Goal: Task Accomplishment & Management: Manage account settings

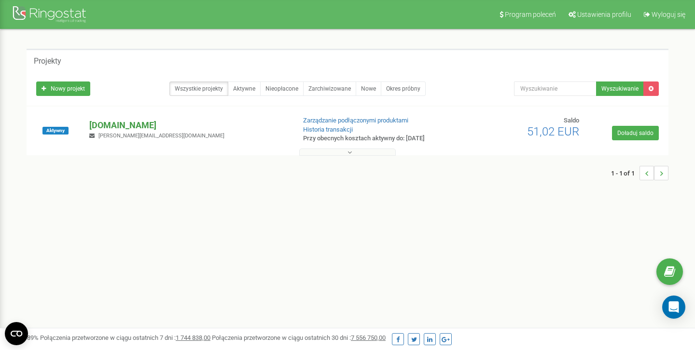
click at [131, 127] on p "[DOMAIN_NAME]" at bounding box center [188, 125] width 198 height 13
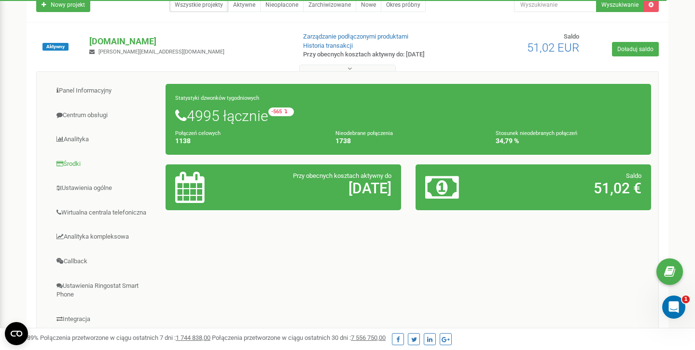
scroll to position [111, 0]
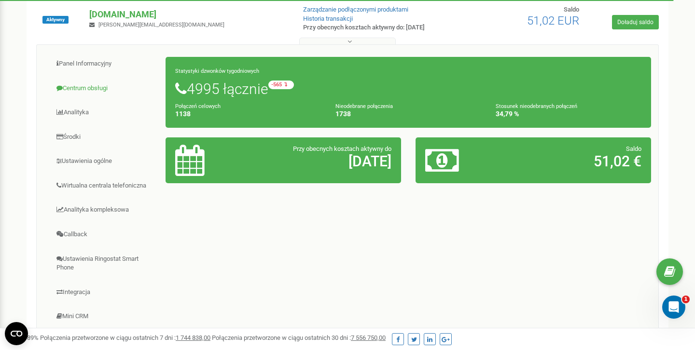
click at [88, 92] on link "Centrum obsługi" at bounding box center [105, 89] width 122 height 24
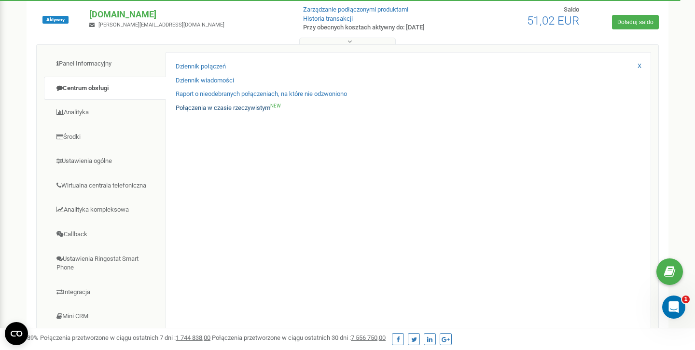
click at [211, 109] on link "Połączenia w czasie rzeczywistym NEW" at bounding box center [228, 108] width 105 height 9
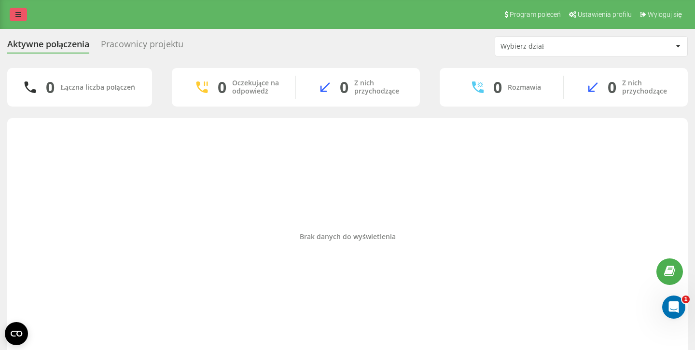
click at [19, 11] on icon at bounding box center [18, 14] width 6 height 7
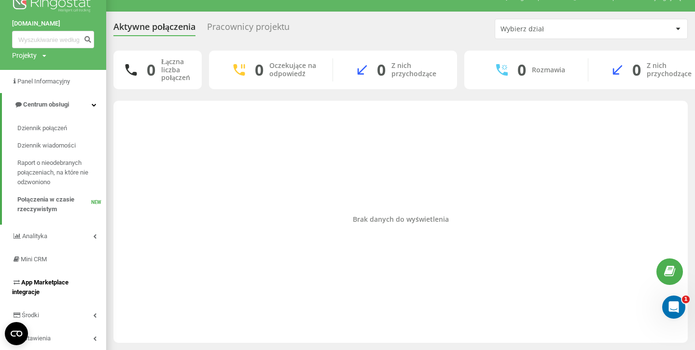
scroll to position [33, 0]
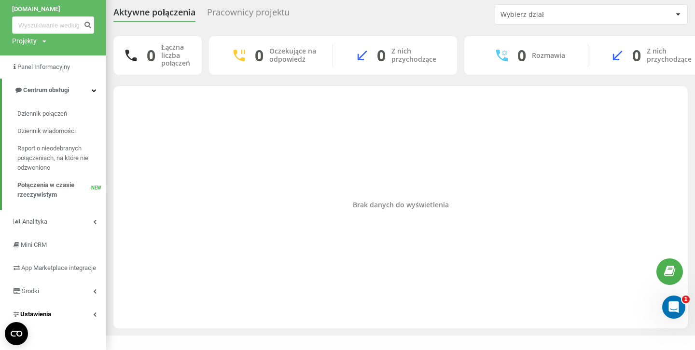
click at [56, 313] on link "Ustawienia" at bounding box center [53, 314] width 106 height 23
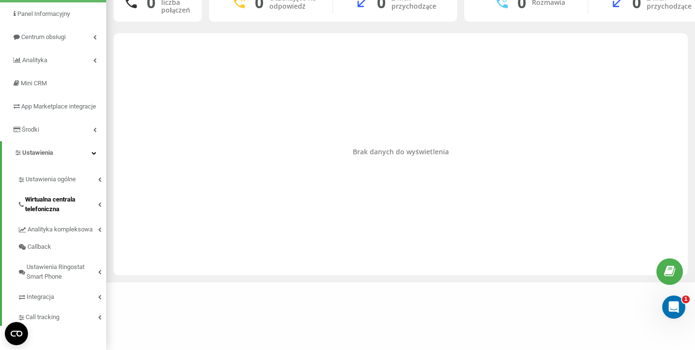
scroll to position [85, 0]
click at [55, 205] on span "Wirtualna centrala telefoniczna" at bounding box center [61, 204] width 73 height 19
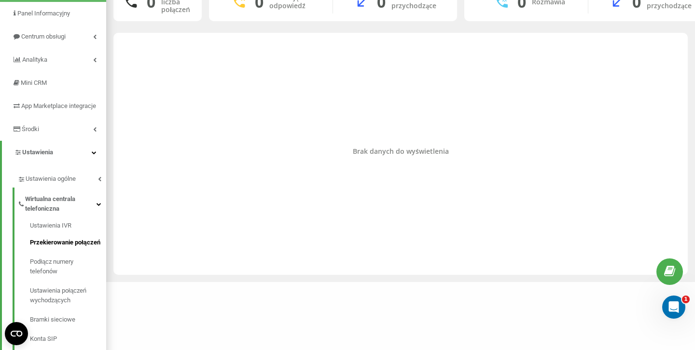
click at [57, 247] on span "Przekierowanie połączeń" at bounding box center [65, 243] width 70 height 10
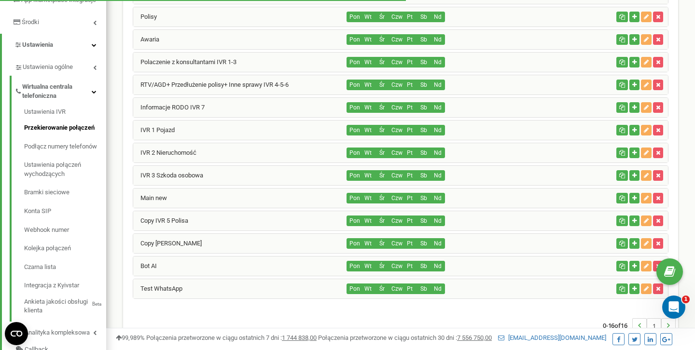
scroll to position [196, 0]
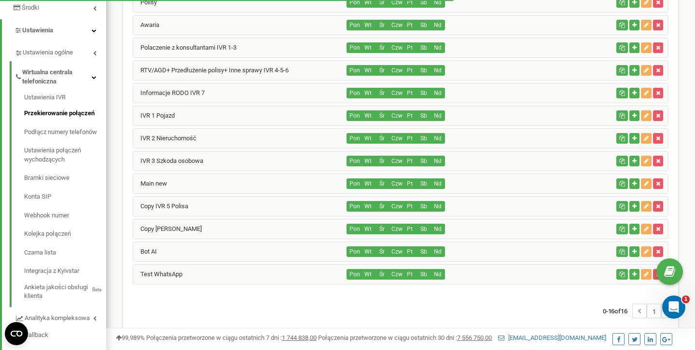
click at [191, 187] on div "Main new" at bounding box center [240, 183] width 214 height 19
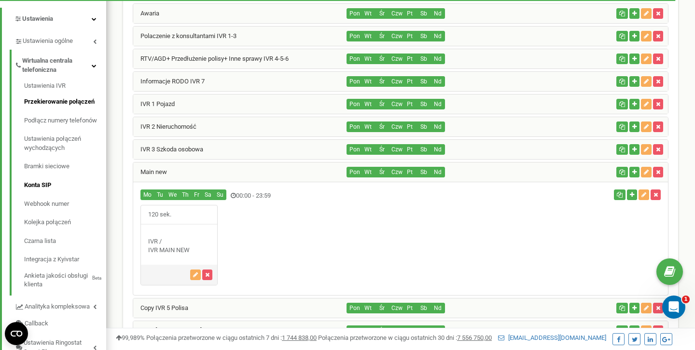
scroll to position [207, 0]
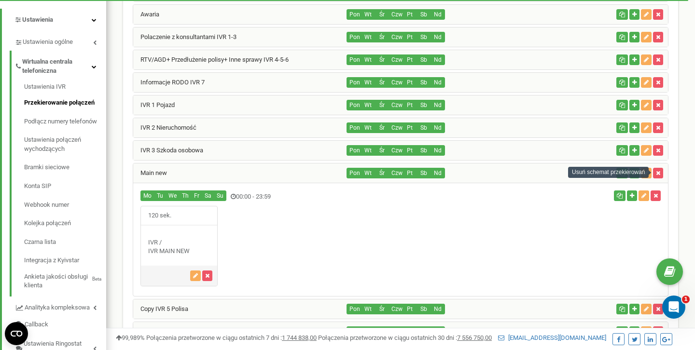
click at [646, 173] on div "Usuń schemat przekierowań" at bounding box center [608, 172] width 81 height 11
click at [645, 173] on icon "button" at bounding box center [646, 173] width 5 height 6
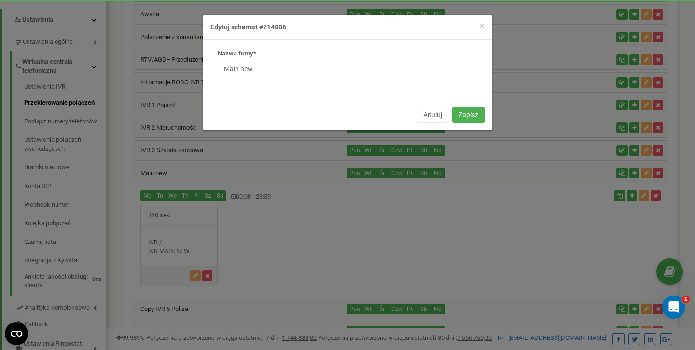
drag, startPoint x: 262, startPoint y: 70, endPoint x: 137, endPoint y: 51, distance: 126.9
click at [139, 52] on div "× Close Edytuj schemat #214806 Nazwa firmy* Main new Anuluj Zapisz" at bounding box center [347, 175] width 695 height 350
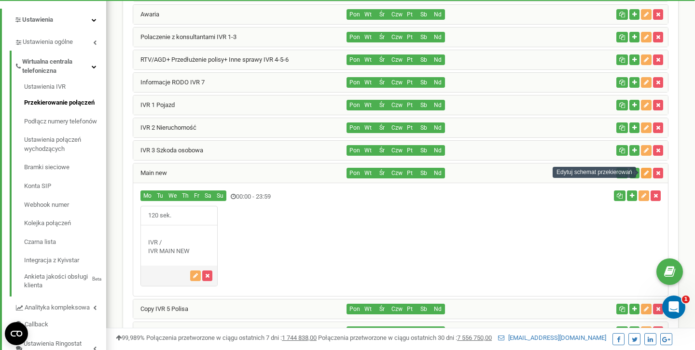
click at [647, 171] on icon "button" at bounding box center [646, 173] width 5 height 6
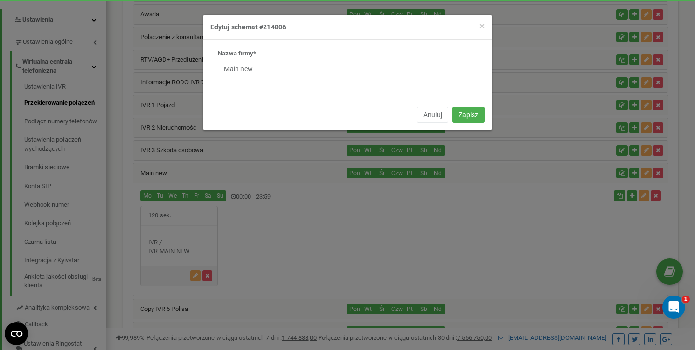
click at [260, 73] on input "Main new" at bounding box center [348, 69] width 260 height 16
type input "Domyślny"
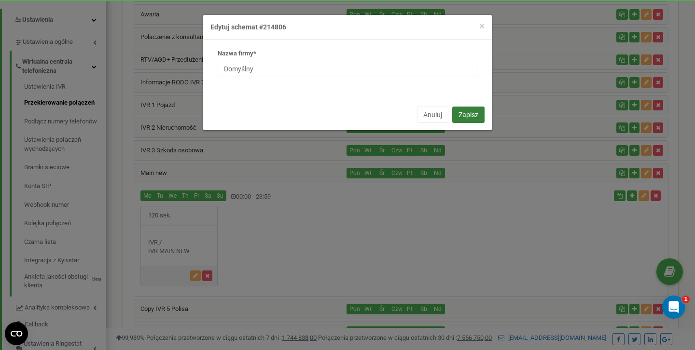
click at [472, 113] on button "Zapisz" at bounding box center [468, 115] width 32 height 16
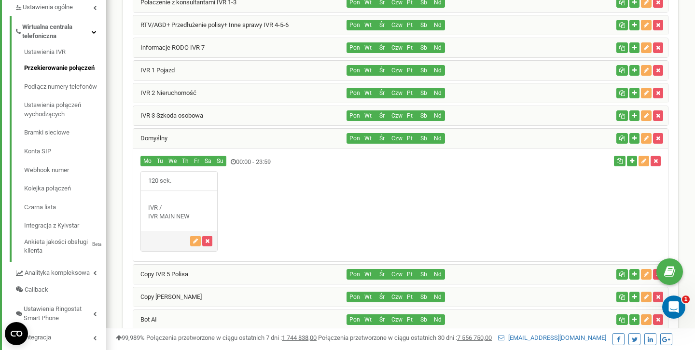
scroll to position [242, 0]
click at [201, 138] on div "Domyślny" at bounding box center [240, 138] width 214 height 19
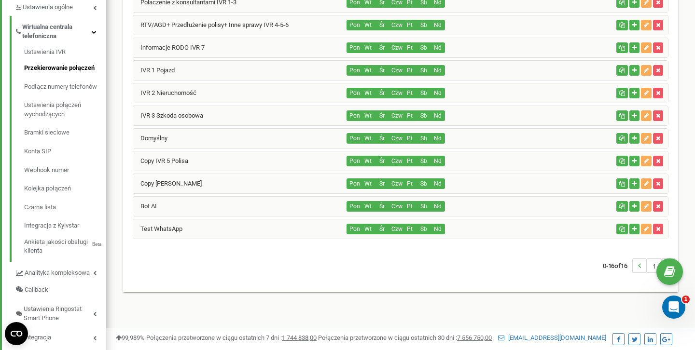
click at [194, 138] on div "Domyślny" at bounding box center [240, 138] width 214 height 19
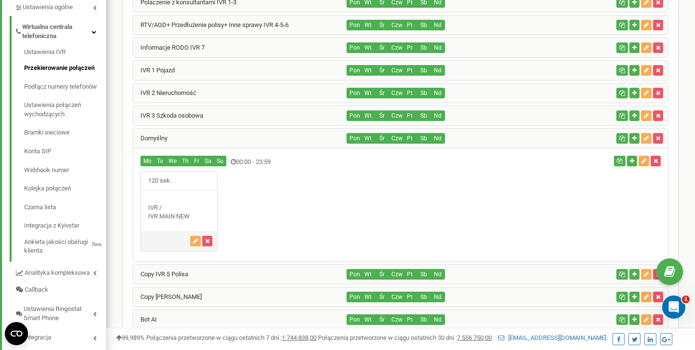
click at [186, 141] on div "Domyślny" at bounding box center [240, 138] width 214 height 19
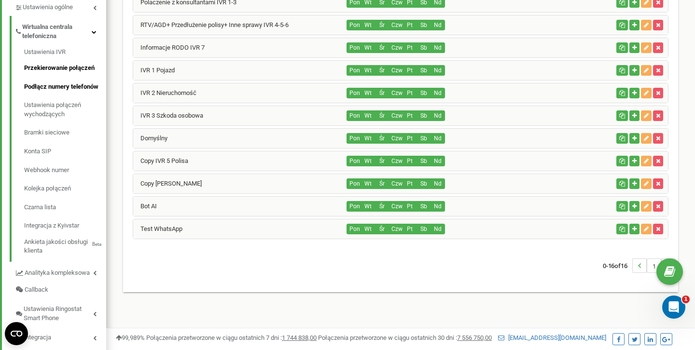
click at [75, 91] on link "Podłącz numery telefonów" at bounding box center [65, 87] width 82 height 19
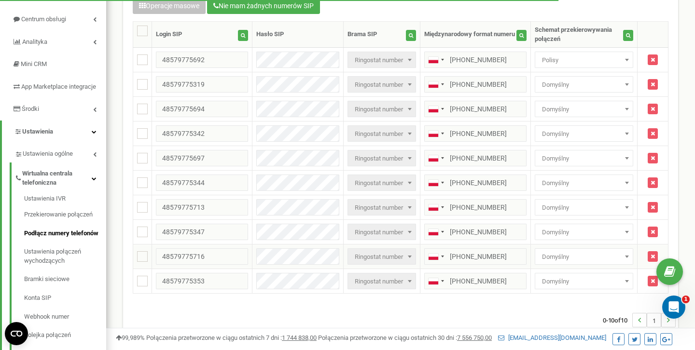
scroll to position [96, 0]
click at [574, 61] on span "Polisy" at bounding box center [584, 60] width 92 height 14
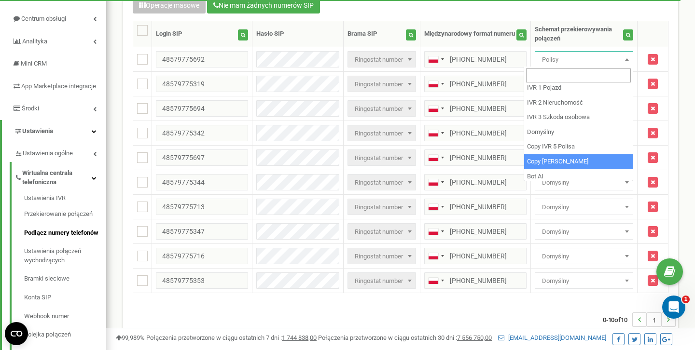
scroll to position [145, 0]
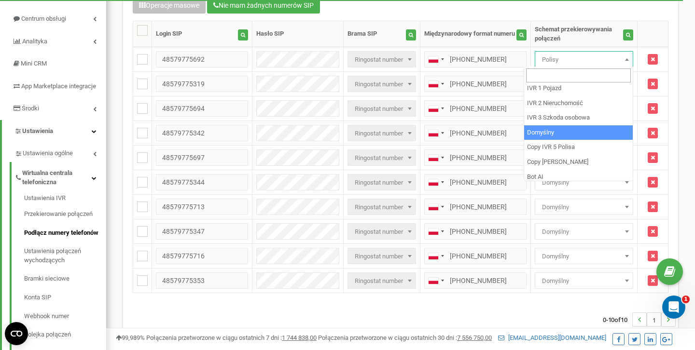
select select "214806"
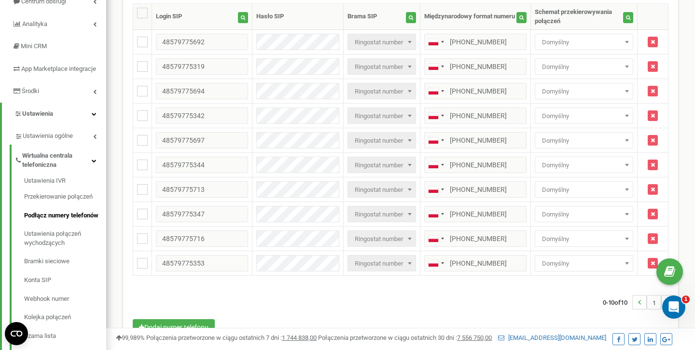
scroll to position [111, 0]
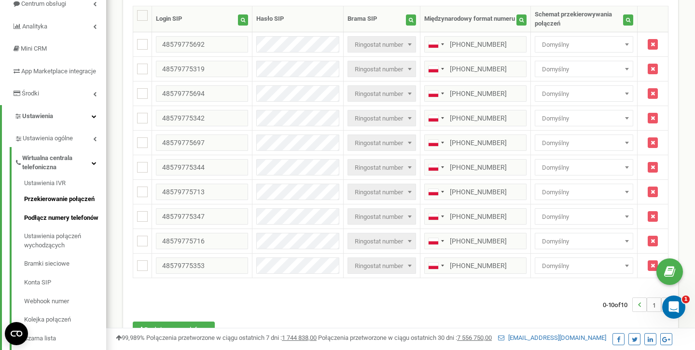
click at [58, 204] on link "Przekierowanie połączeń" at bounding box center [65, 199] width 82 height 19
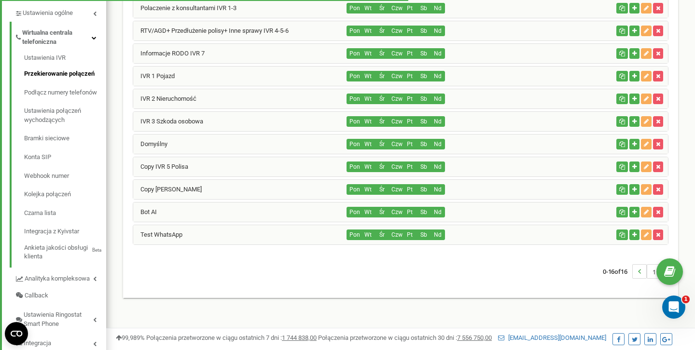
scroll to position [237, 0]
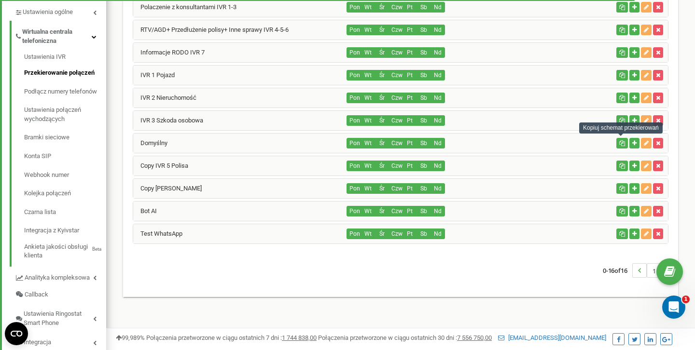
click at [621, 144] on icon "button" at bounding box center [622, 143] width 6 height 6
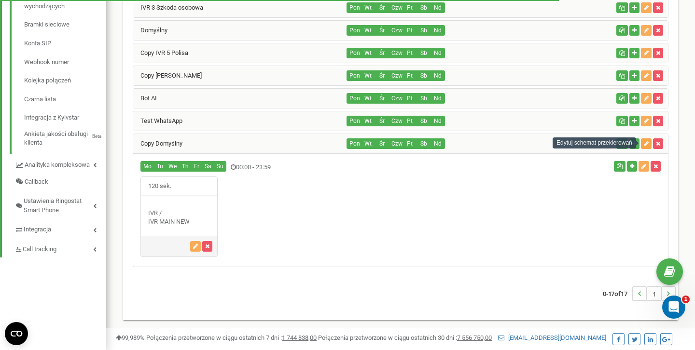
click at [647, 143] on icon "button" at bounding box center [646, 144] width 5 height 6
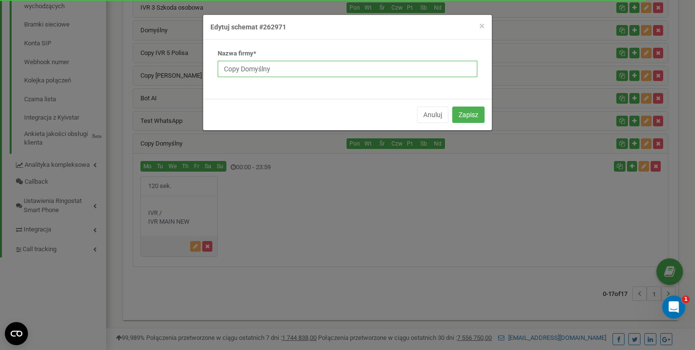
drag, startPoint x: 274, startPoint y: 72, endPoint x: 162, endPoint y: 67, distance: 112.6
click at [162, 67] on div "× Close Edytuj schemat #262971 Nazwa firmy* Copy Domyślny Anuluj Zapisz" at bounding box center [347, 175] width 695 height 350
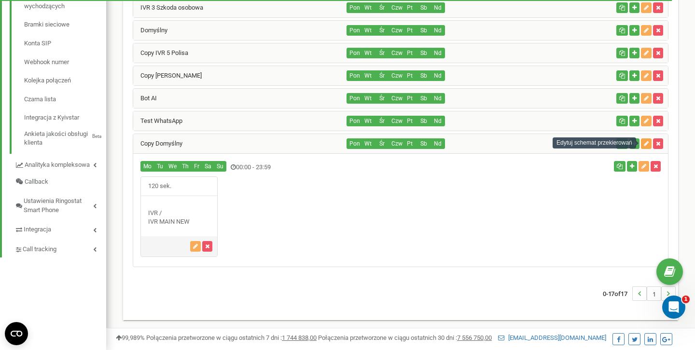
click at [646, 143] on icon "button" at bounding box center [646, 144] width 5 height 6
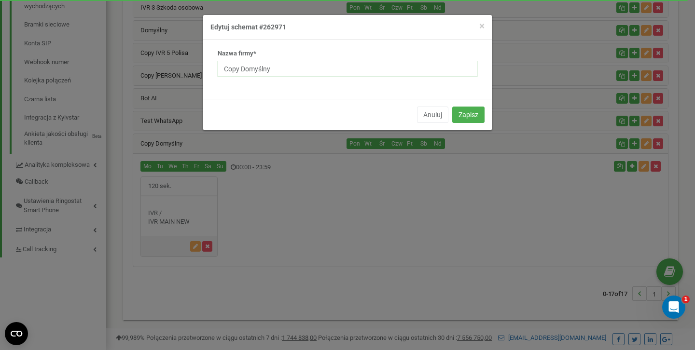
click at [275, 69] on input "Copy Domyślny" at bounding box center [348, 69] width 260 height 16
type input "Kampania Kontakt"
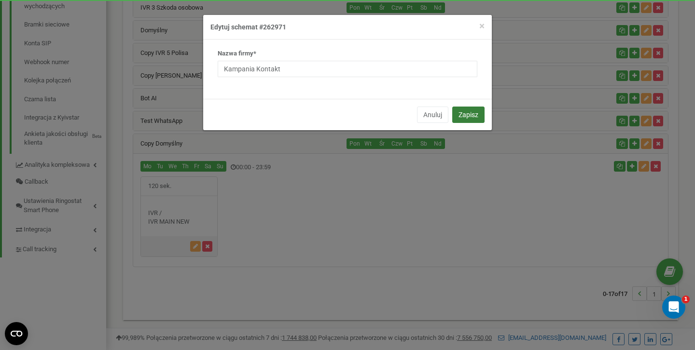
click at [463, 115] on button "Zapisz" at bounding box center [468, 115] width 32 height 16
